Goal: Information Seeking & Learning: Learn about a topic

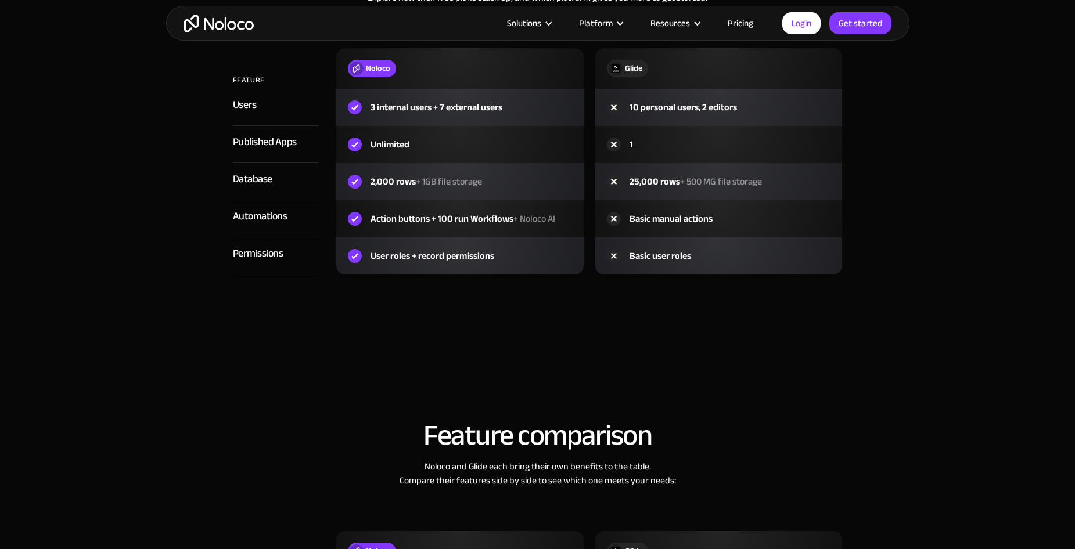
scroll to position [1335, 0]
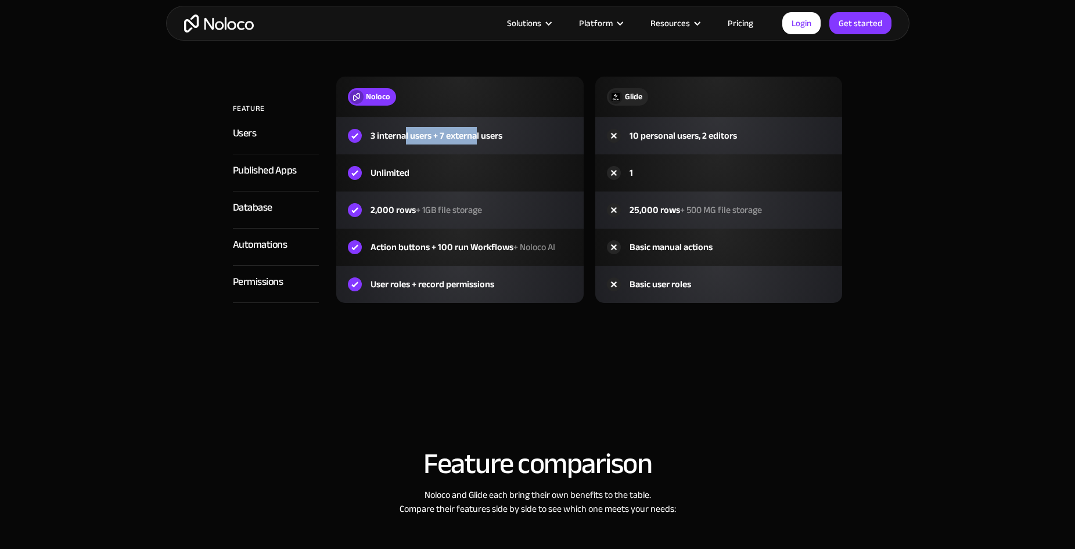
drag, startPoint x: 405, startPoint y: 131, endPoint x: 476, endPoint y: 132, distance: 70.8
click at [476, 132] on div "3 internal users + 7 external users" at bounding box center [436, 136] width 132 height 14
drag, startPoint x: 384, startPoint y: 163, endPoint x: 405, endPoint y: 171, distance: 22.2
click at [405, 171] on div "Unlimited" at bounding box center [459, 172] width 247 height 37
drag, startPoint x: 381, startPoint y: 206, endPoint x: 421, endPoint y: 213, distance: 40.8
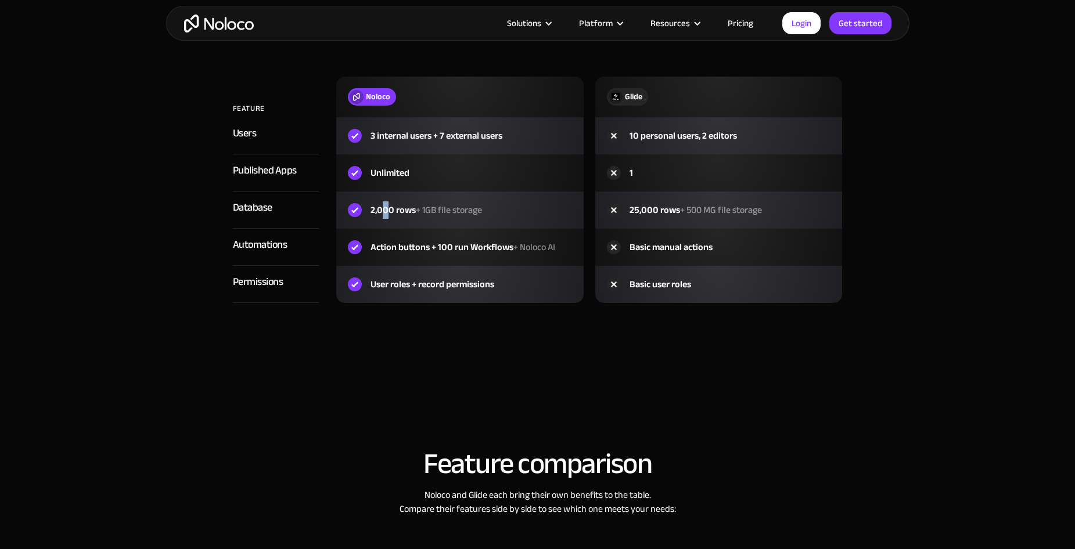
click at [421, 213] on div "2,000 rows + 1GB file storage" at bounding box center [425, 210] width 111 height 14
drag, startPoint x: 390, startPoint y: 241, endPoint x: 484, endPoint y: 255, distance: 94.6
click at [484, 254] on div "Action buttons + 100 run Workflows + Noloco AI" at bounding box center [462, 247] width 185 height 14
drag, startPoint x: 405, startPoint y: 283, endPoint x: 467, endPoint y: 292, distance: 62.2
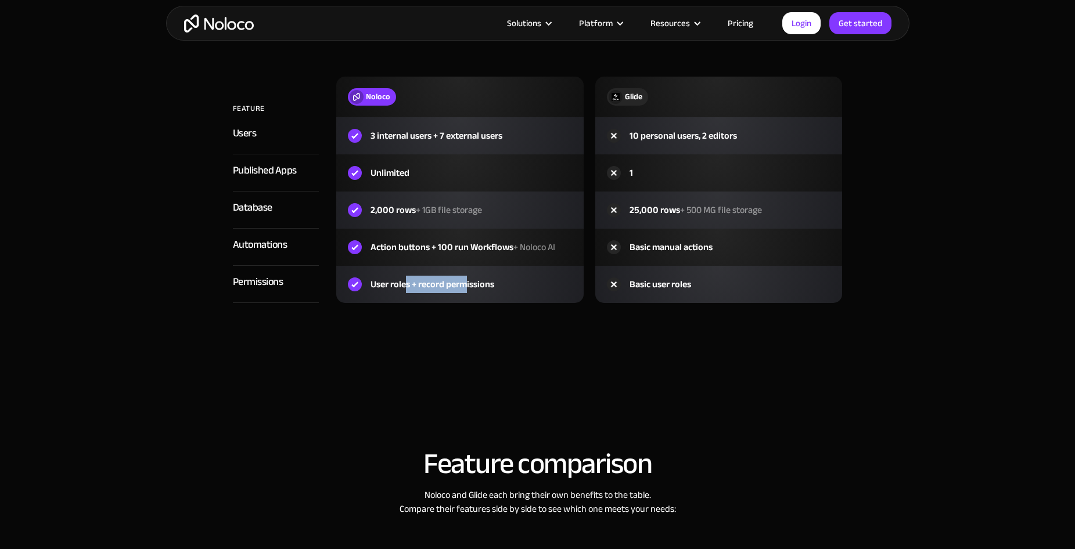
click at [467, 291] on div "User roles + record permissions" at bounding box center [432, 285] width 124 height 14
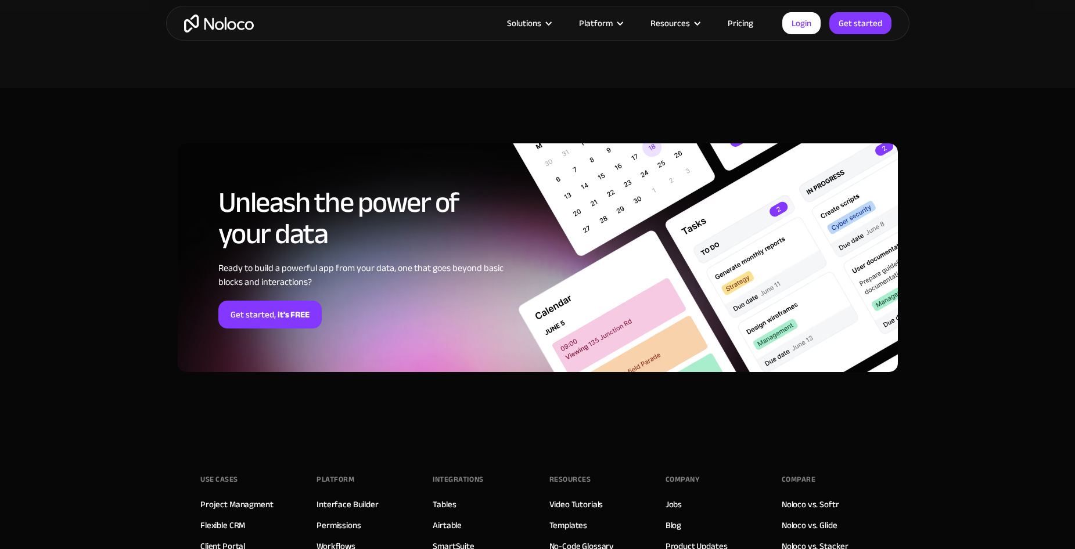
scroll to position [2787, 0]
